Goal: Task Accomplishment & Management: Manage account settings

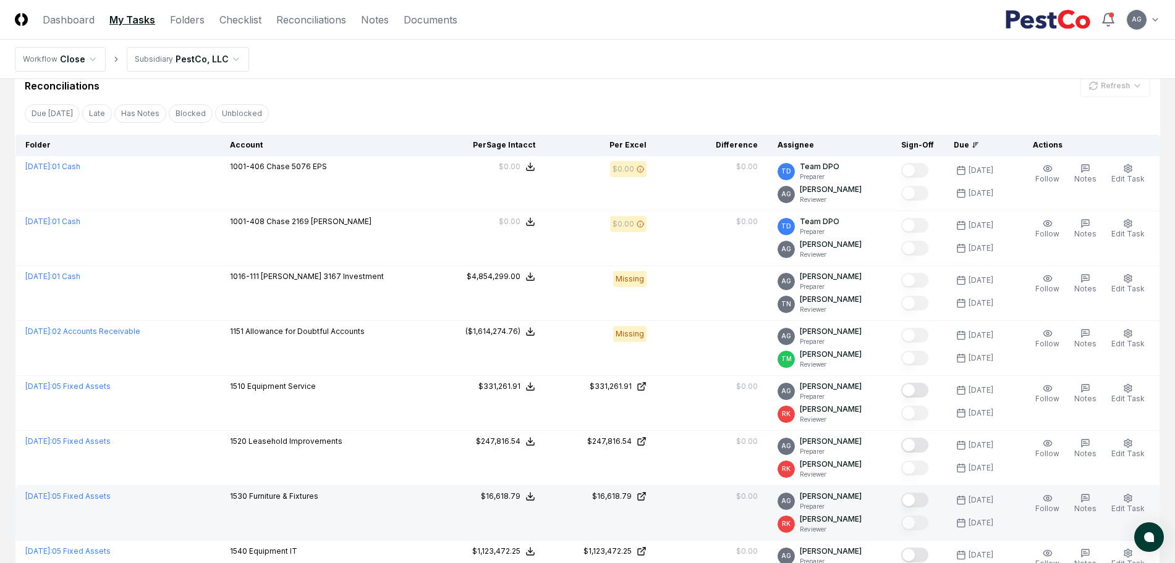
scroll to position [386, 0]
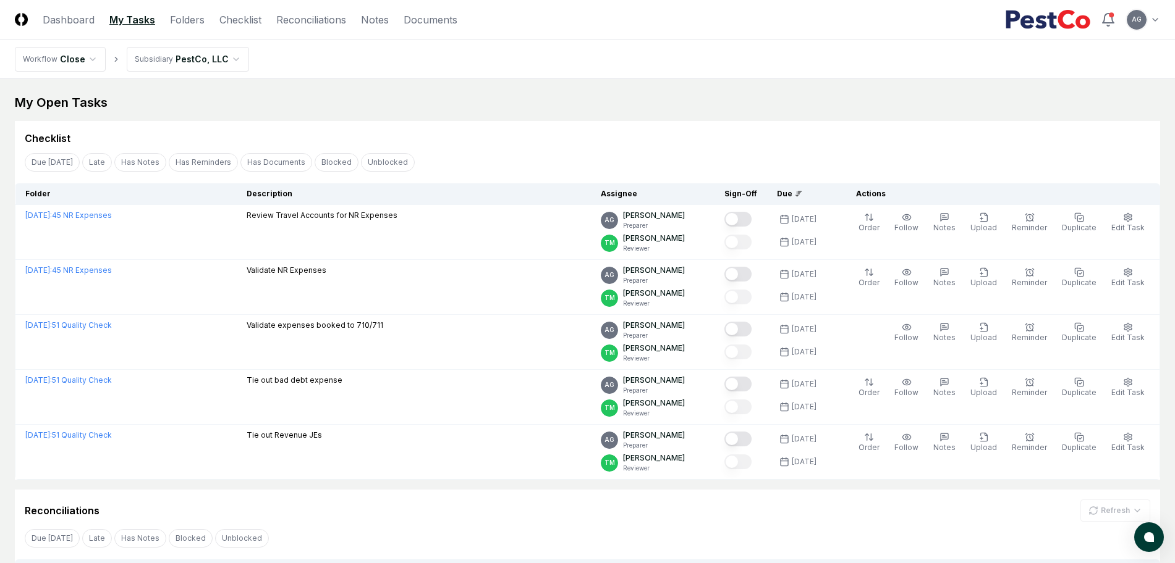
scroll to position [353, 0]
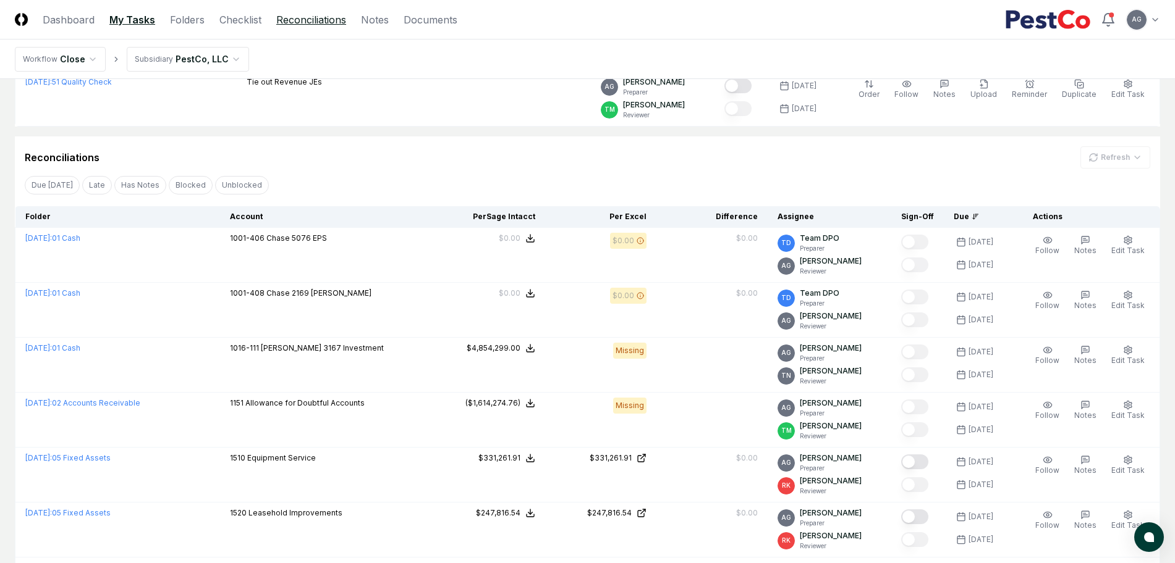
click at [290, 25] on link "Reconciliations" at bounding box center [311, 19] width 70 height 15
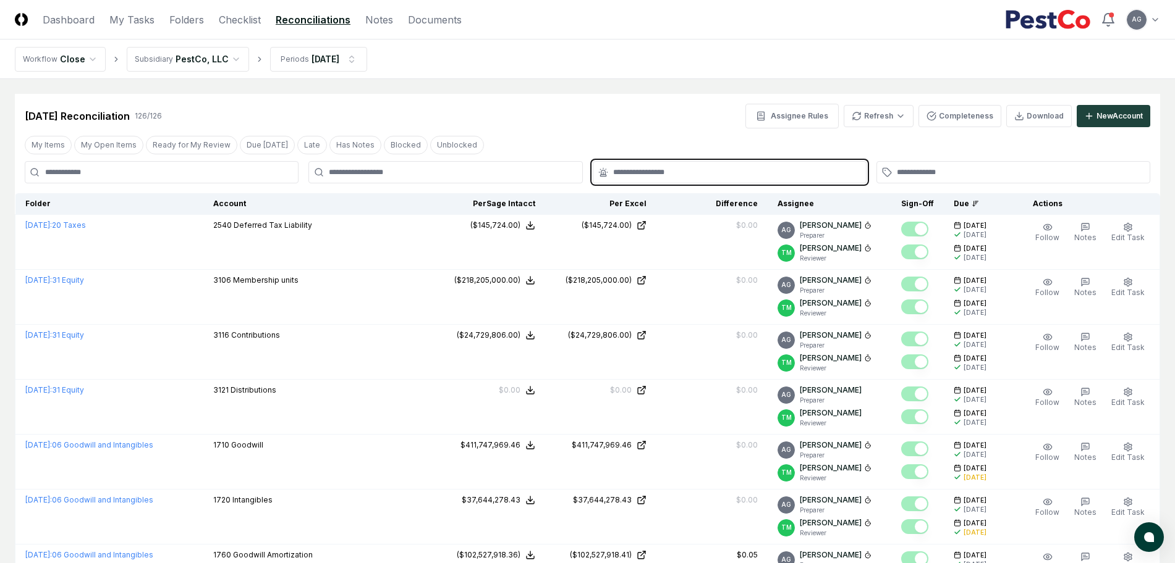
click at [666, 173] on input "text" at bounding box center [735, 172] width 245 height 11
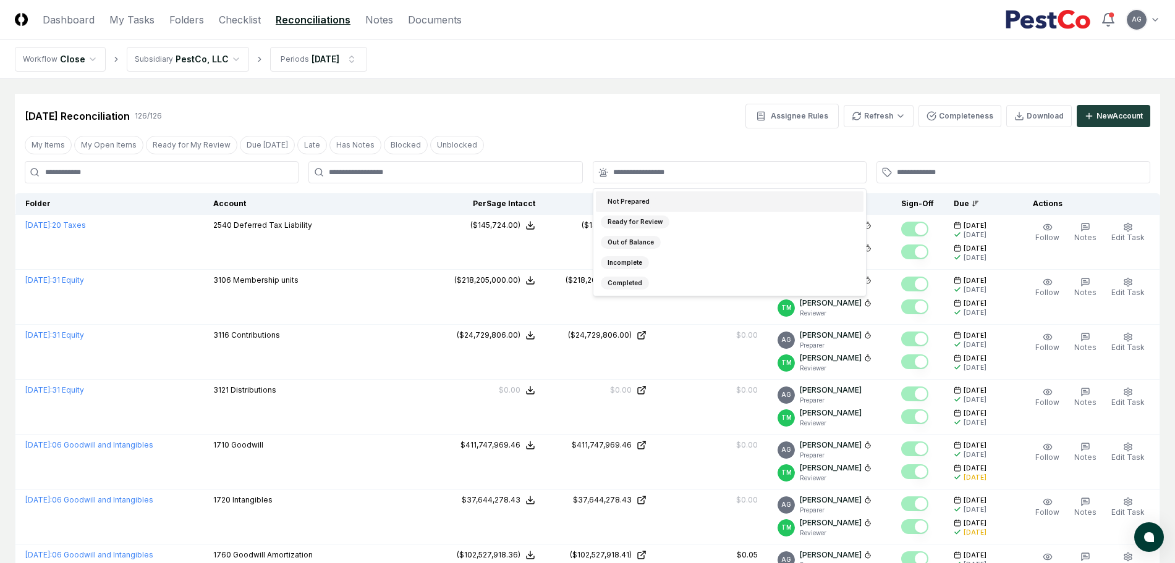
click at [637, 119] on div "Aug 2025 Reconciliation 126 / 126 Assignee Rules Refresh Completeness Download …" at bounding box center [587, 116] width 1125 height 25
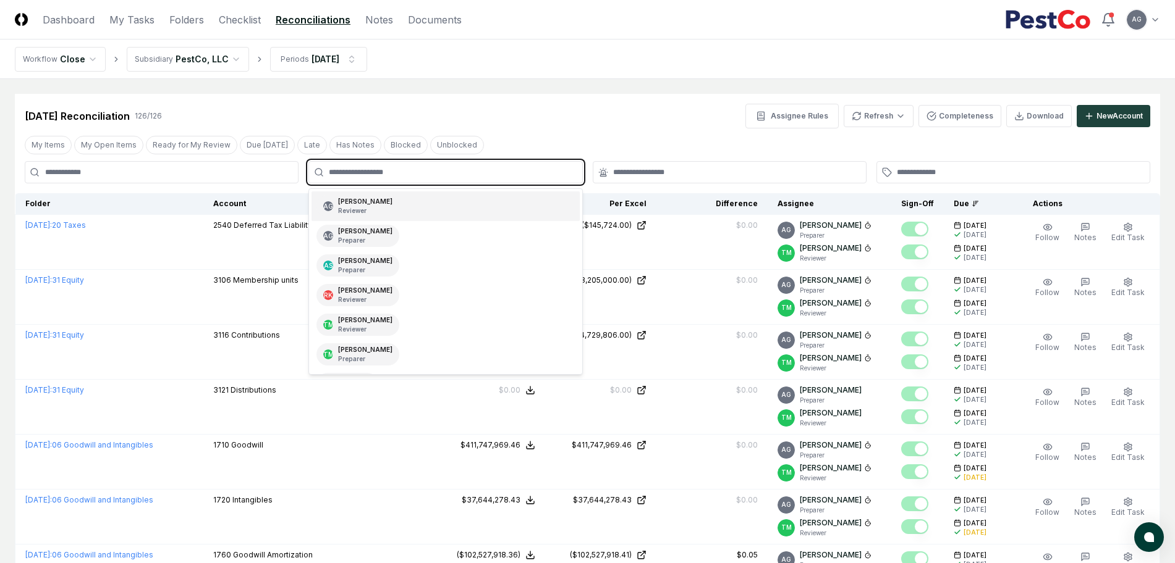
click at [479, 172] on input "text" at bounding box center [451, 172] width 245 height 11
click at [465, 209] on div "AG Angelique Cotez Garcia Reviewer" at bounding box center [445, 207] width 268 height 30
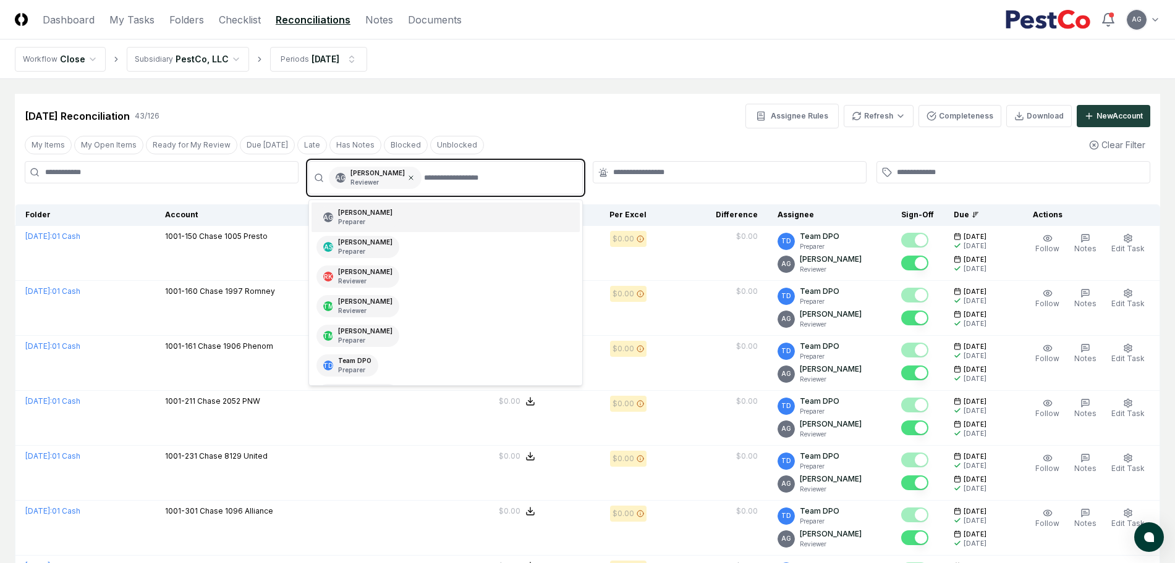
click at [415, 181] on icon at bounding box center [410, 177] width 7 height 7
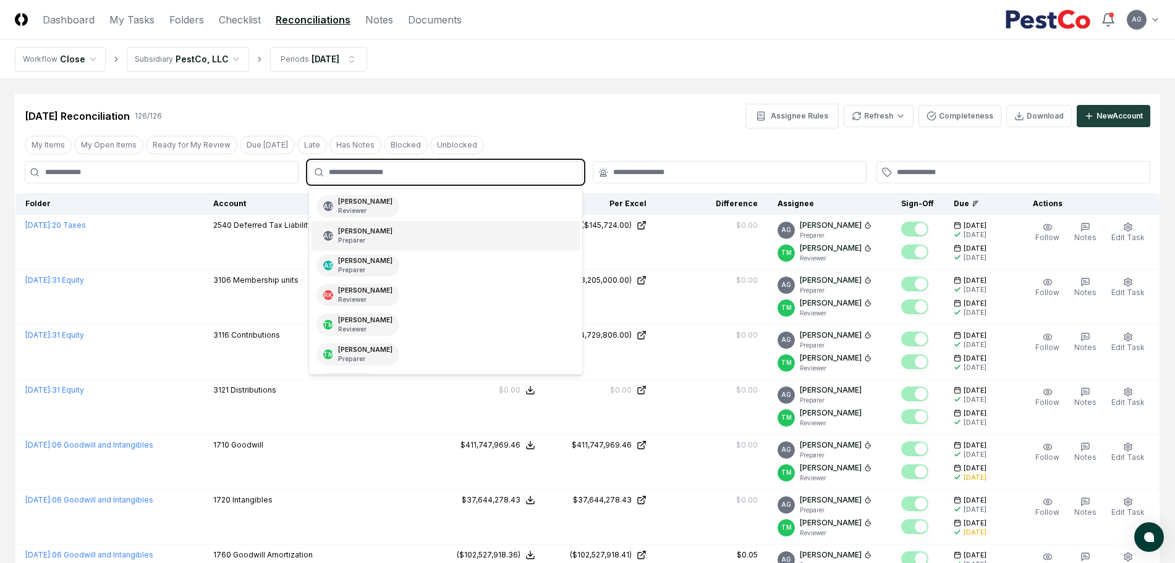
click at [416, 175] on input "text" at bounding box center [451, 172] width 245 height 11
click at [392, 231] on div "Angelique Cotez Garcia Preparer" at bounding box center [365, 236] width 54 height 19
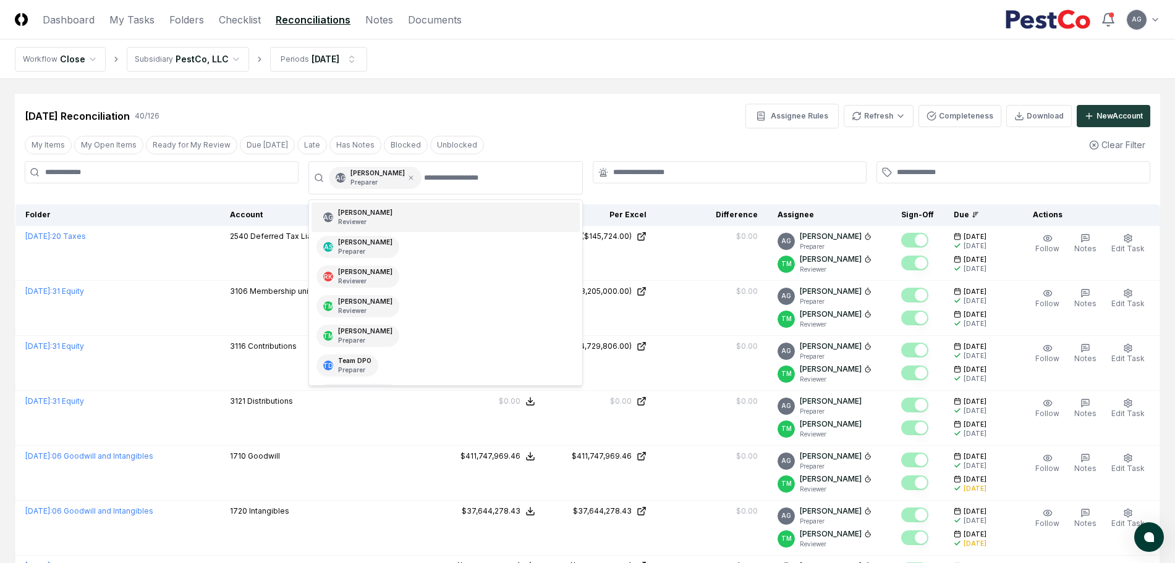
click at [639, 163] on div at bounding box center [730, 172] width 274 height 22
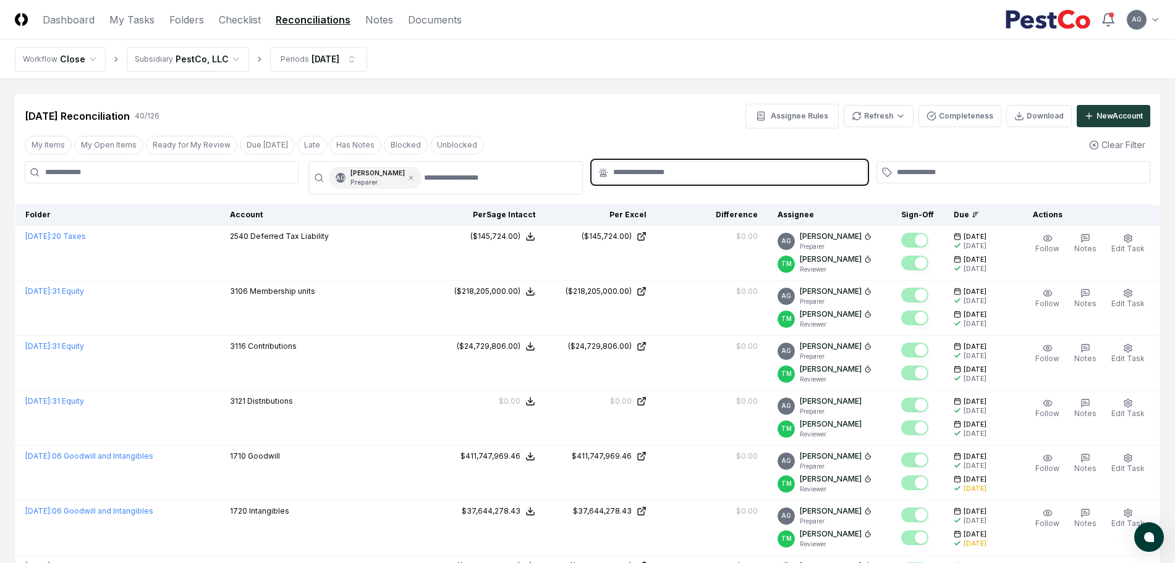
click at [639, 171] on input "text" at bounding box center [735, 172] width 245 height 11
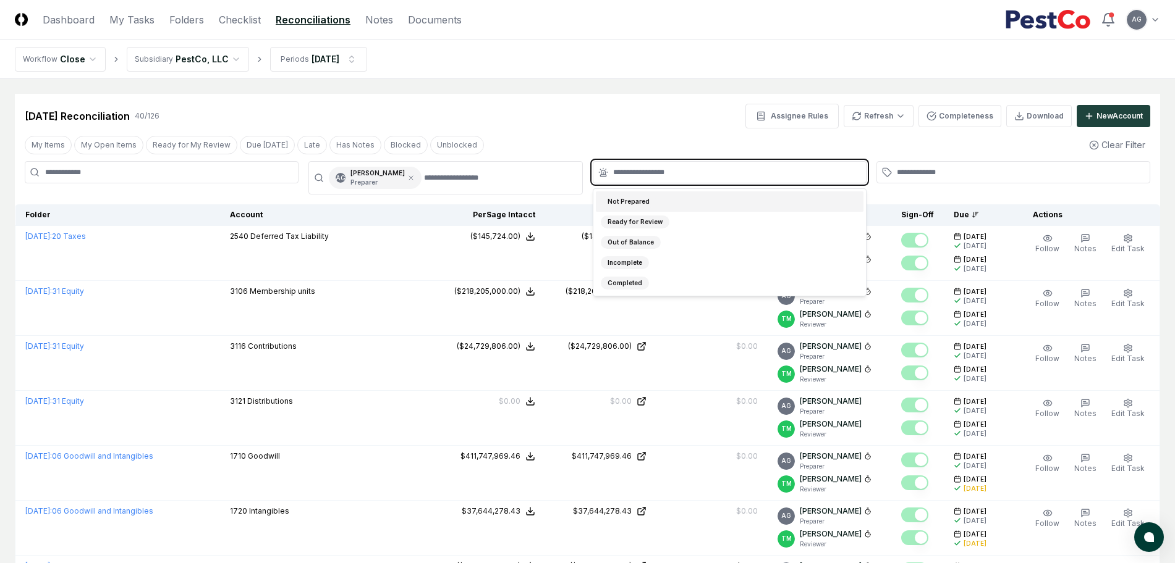
click at [665, 201] on div "Not Prepared" at bounding box center [730, 202] width 268 height 20
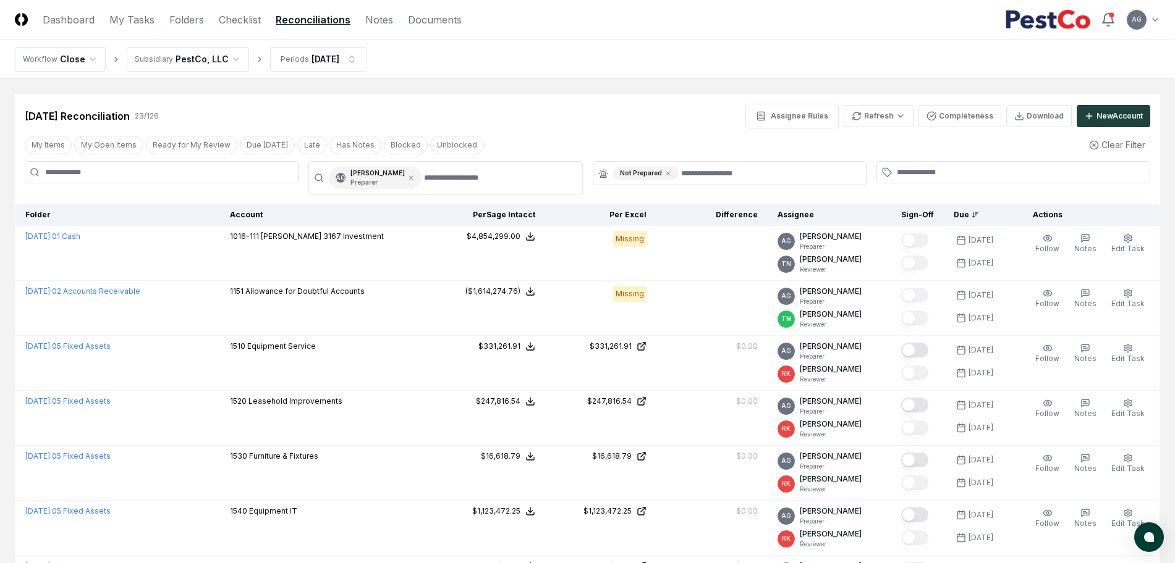
click at [641, 133] on div "My Items My Open Items Ready for My Review Due Today Late Has Notes Blocked Unb…" at bounding box center [587, 144] width 1145 height 23
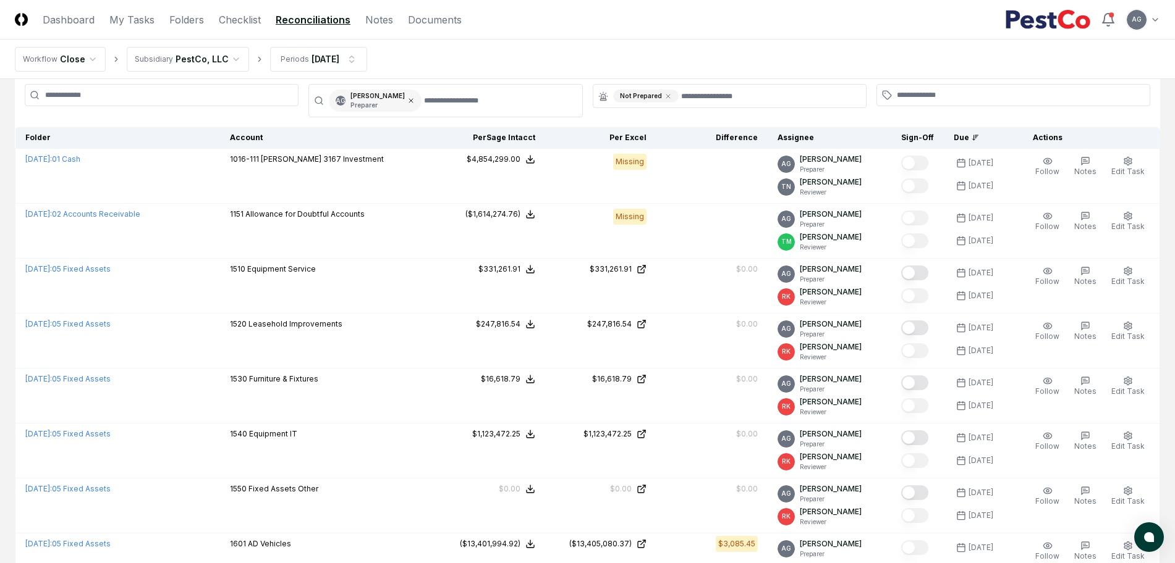
click at [415, 101] on icon at bounding box center [410, 100] width 7 height 7
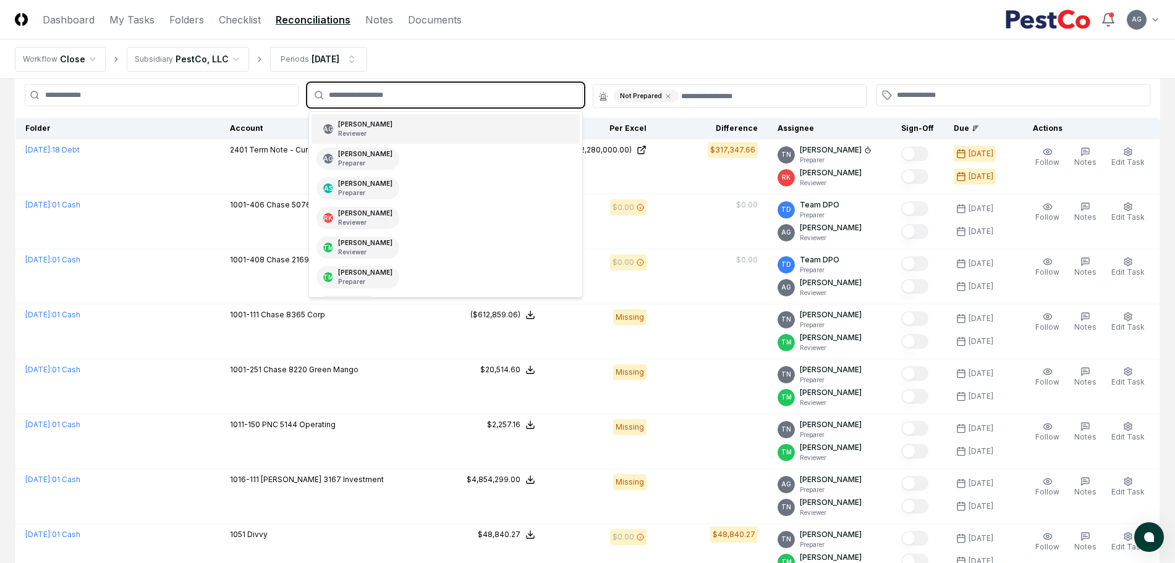
click at [423, 98] on input "text" at bounding box center [451, 95] width 245 height 11
click at [423, 135] on div "AG Angelique Cotez Garcia Reviewer" at bounding box center [445, 129] width 268 height 30
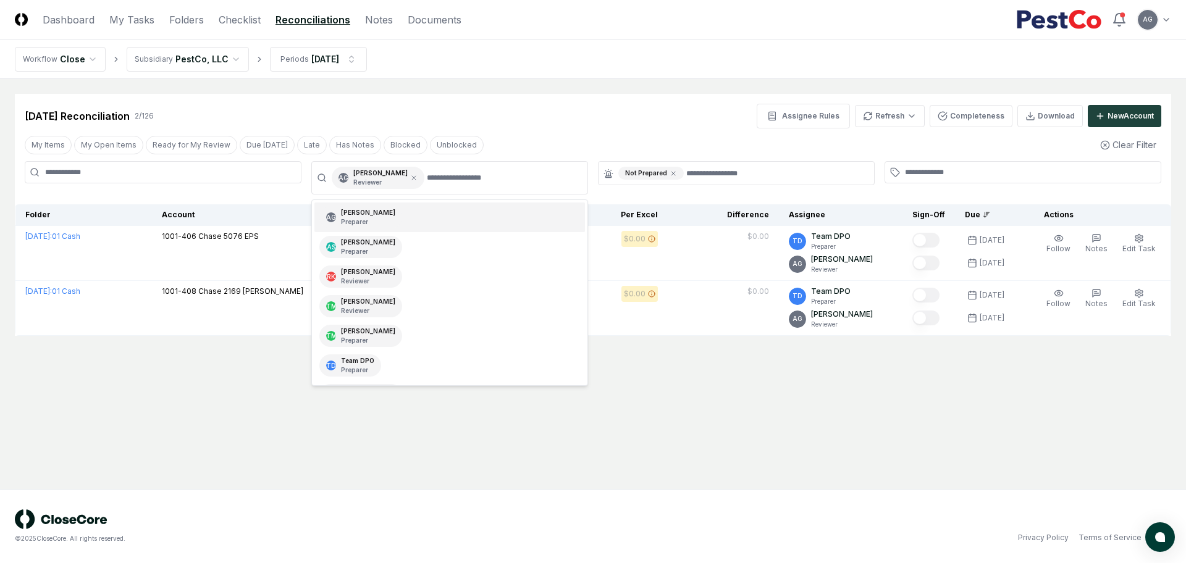
click at [508, 56] on nav "Workflow Close Subsidiary PestCo, LLC Periods Aug 2025" at bounding box center [593, 60] width 1186 height 40
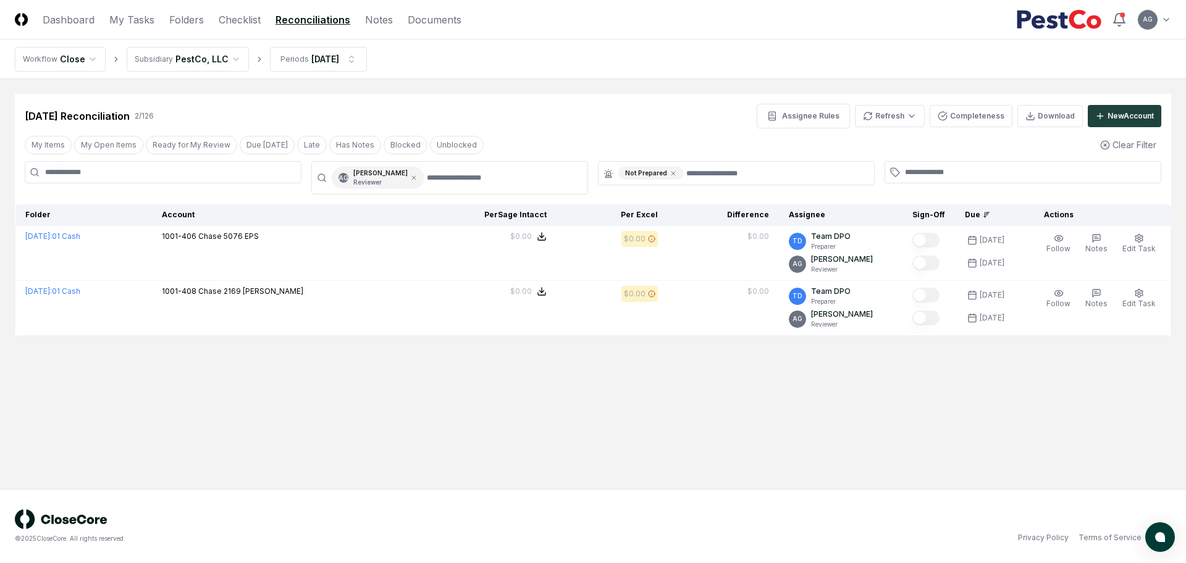
click at [775, 431] on main "Cancel Reassign Aug 2025 Reconciliation 2 / 126 Assignee Rules Refresh Complete…" at bounding box center [593, 284] width 1186 height 410
